Goal: Communication & Community: Answer question/provide support

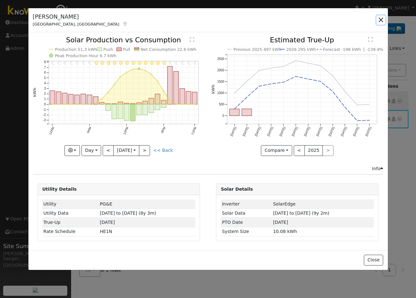
click at [381, 19] on button "button" at bounding box center [380, 19] width 9 height 9
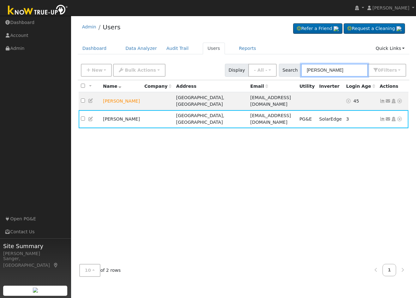
drag, startPoint x: 355, startPoint y: 72, endPoint x: 290, endPoint y: 72, distance: 65.1
click at [290, 72] on div "Search [PERSON_NAME] 0 Filter s My accounts Role Show - All - Show Leads Admin …" at bounding box center [343, 70] width 128 height 13
paste input "[PERSON_NAME]"
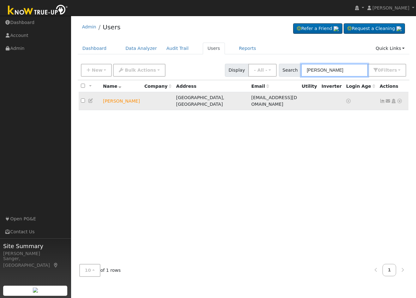
type input "[PERSON_NAME]"
click at [388, 99] on icon at bounding box center [388, 101] width 6 height 4
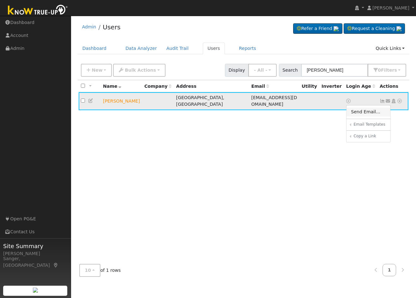
click at [376, 110] on link "Send Email..." at bounding box center [368, 112] width 44 height 9
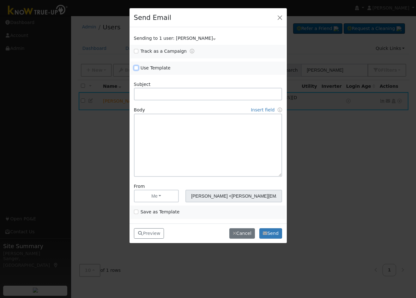
click at [137, 69] on input "Use Template" at bounding box center [136, 68] width 4 height 4
checkbox input "true"
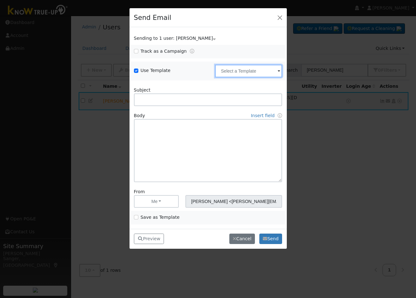
click at [228, 73] on input "text" at bounding box center [248, 71] width 67 height 13
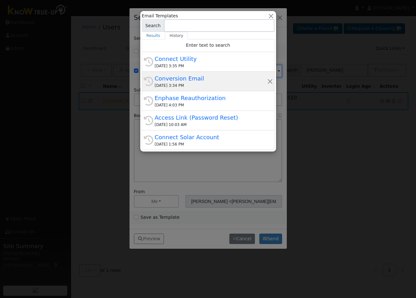
click at [201, 87] on div "[DATE] 3:34 PM" at bounding box center [211, 86] width 112 height 6
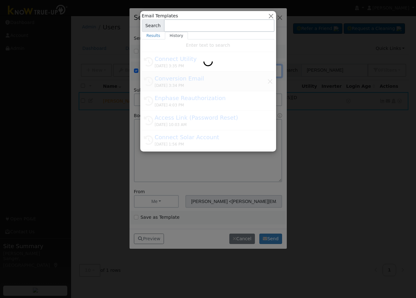
type input "Conversion Email"
type input "Connect Your Utility Account"
type textarea "Dear {user_fname}, The first step is to connect your electric utility account. …"
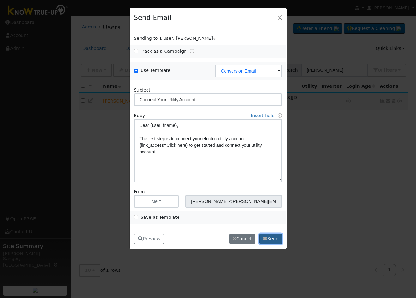
click at [274, 238] on button "Send" at bounding box center [270, 239] width 23 height 11
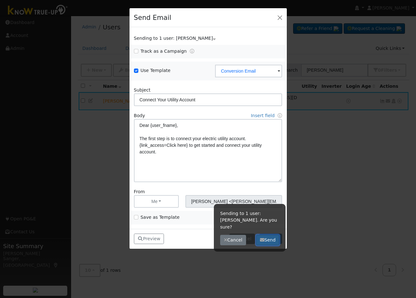
click at [269, 235] on button "Send" at bounding box center [267, 240] width 23 height 11
